Goal: Obtain resource: Obtain resource

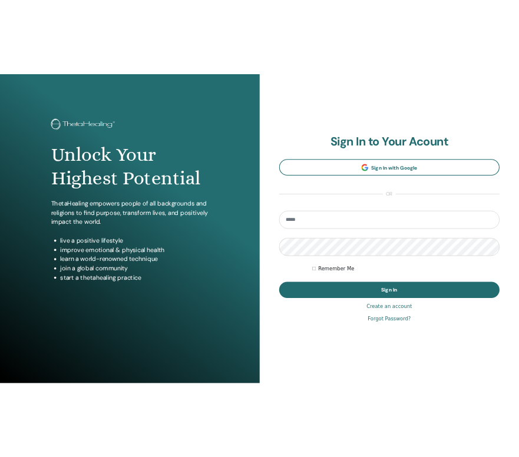
scroll to position [598, 0]
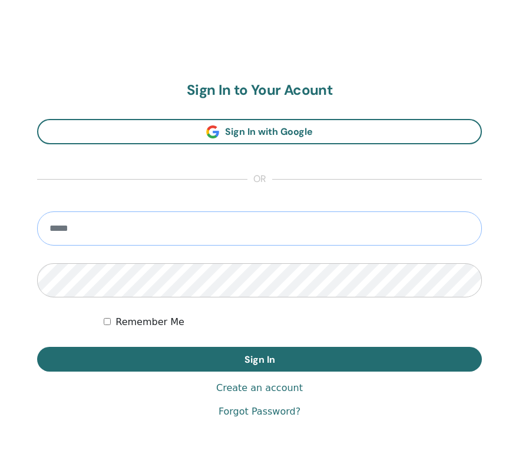
type input "**********"
click at [259, 359] on button "Sign In" at bounding box center [259, 359] width 445 height 25
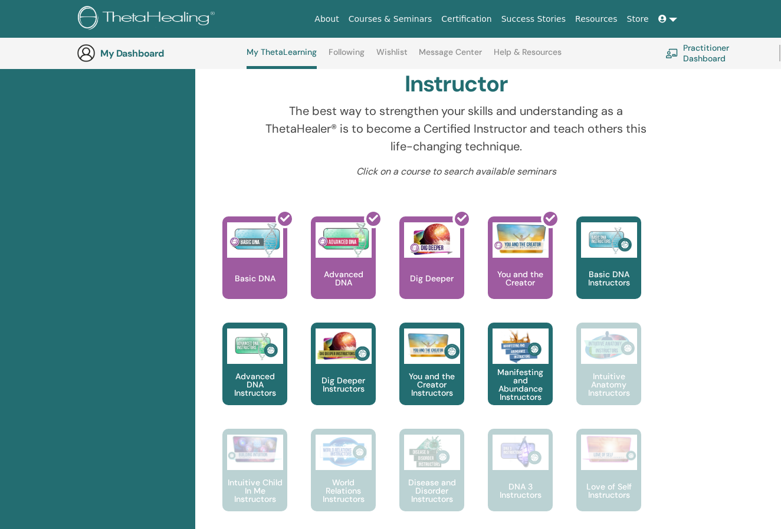
scroll to position [388, 0]
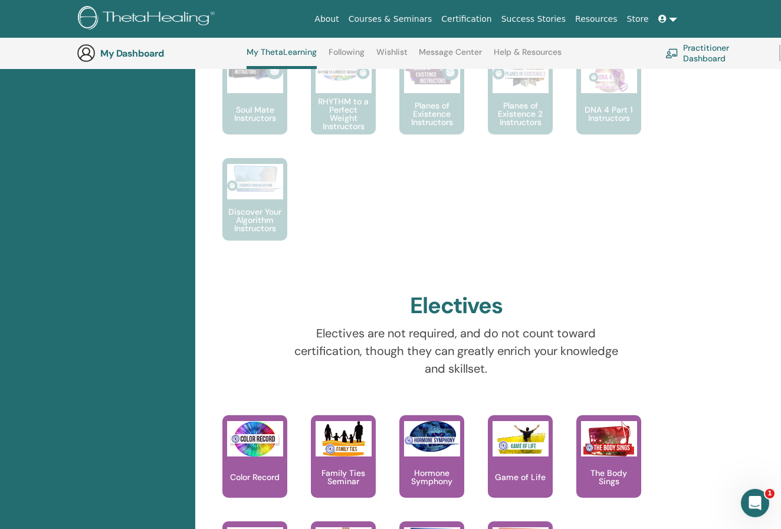
scroll to position [941, 0]
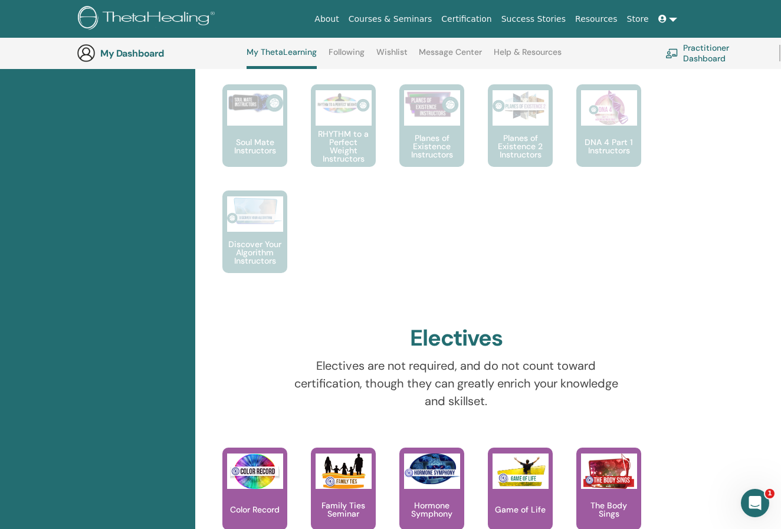
click at [716, 60] on link "Practitioner Dashboard" at bounding box center [715, 53] width 100 height 26
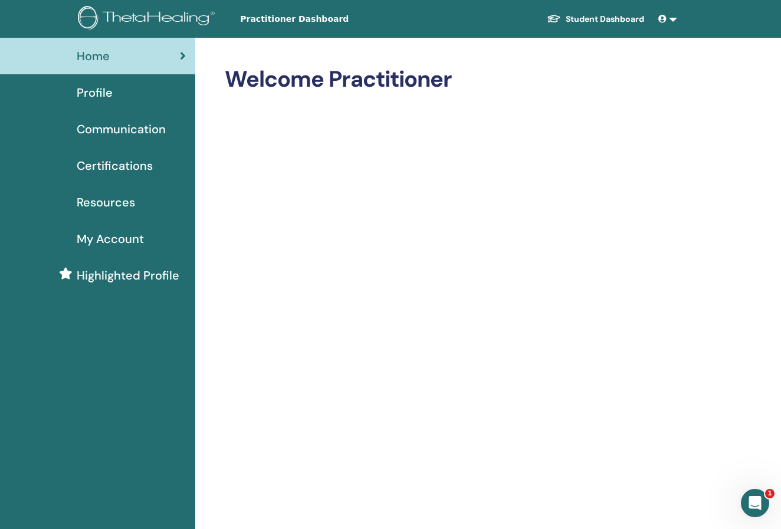
click at [141, 162] on span "Certifications" at bounding box center [115, 166] width 76 height 18
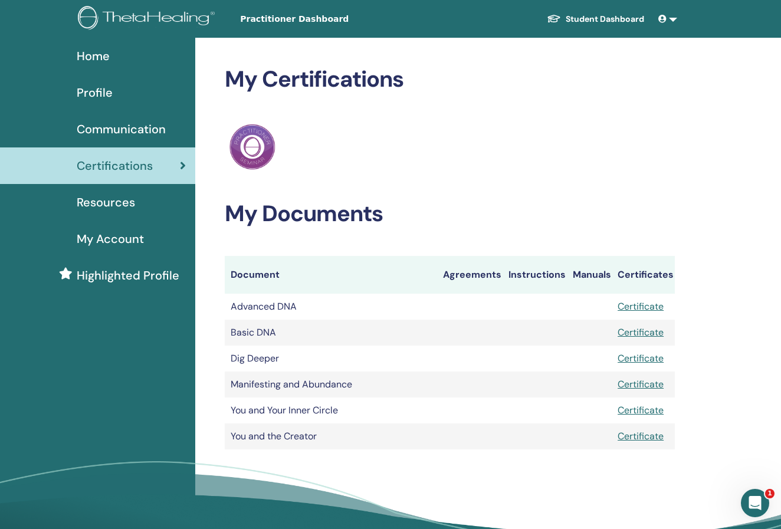
click at [654, 307] on link "Certificate" at bounding box center [640, 306] width 46 height 12
click at [631, 333] on link "Certificate" at bounding box center [640, 332] width 46 height 12
click at [637, 360] on link "Certificate" at bounding box center [640, 358] width 46 height 12
click at [648, 386] on link "Certificate" at bounding box center [640, 384] width 46 height 12
click at [656, 414] on link "Certificate" at bounding box center [640, 410] width 46 height 12
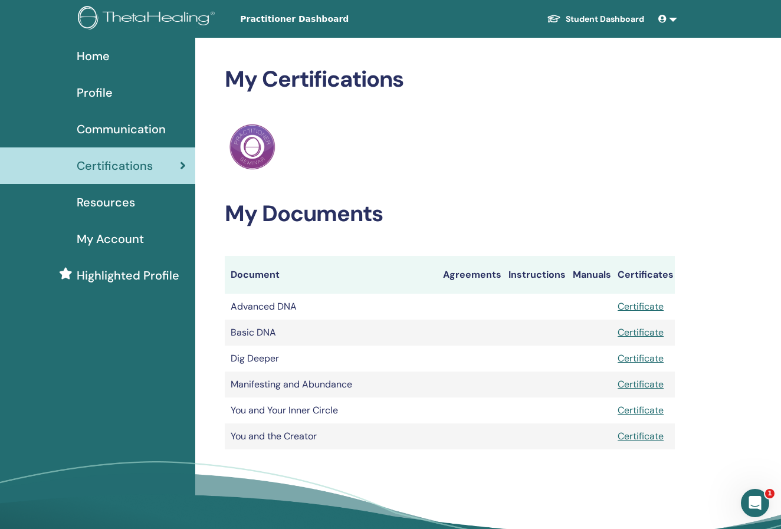
click at [654, 439] on link "Certificate" at bounding box center [640, 436] width 46 height 12
